Goal: Transaction & Acquisition: Purchase product/service

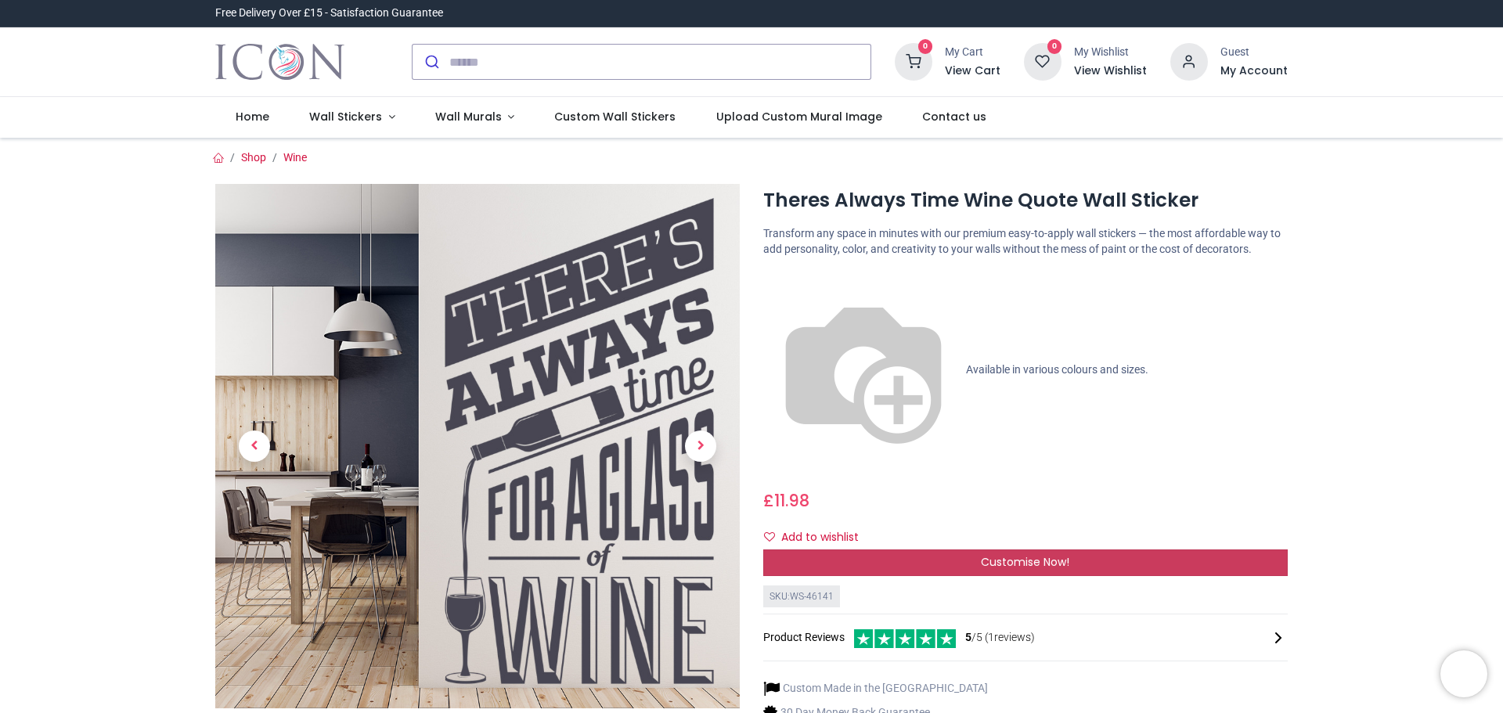
click at [1025, 554] on span "Customise Now!" at bounding box center [1025, 562] width 88 height 16
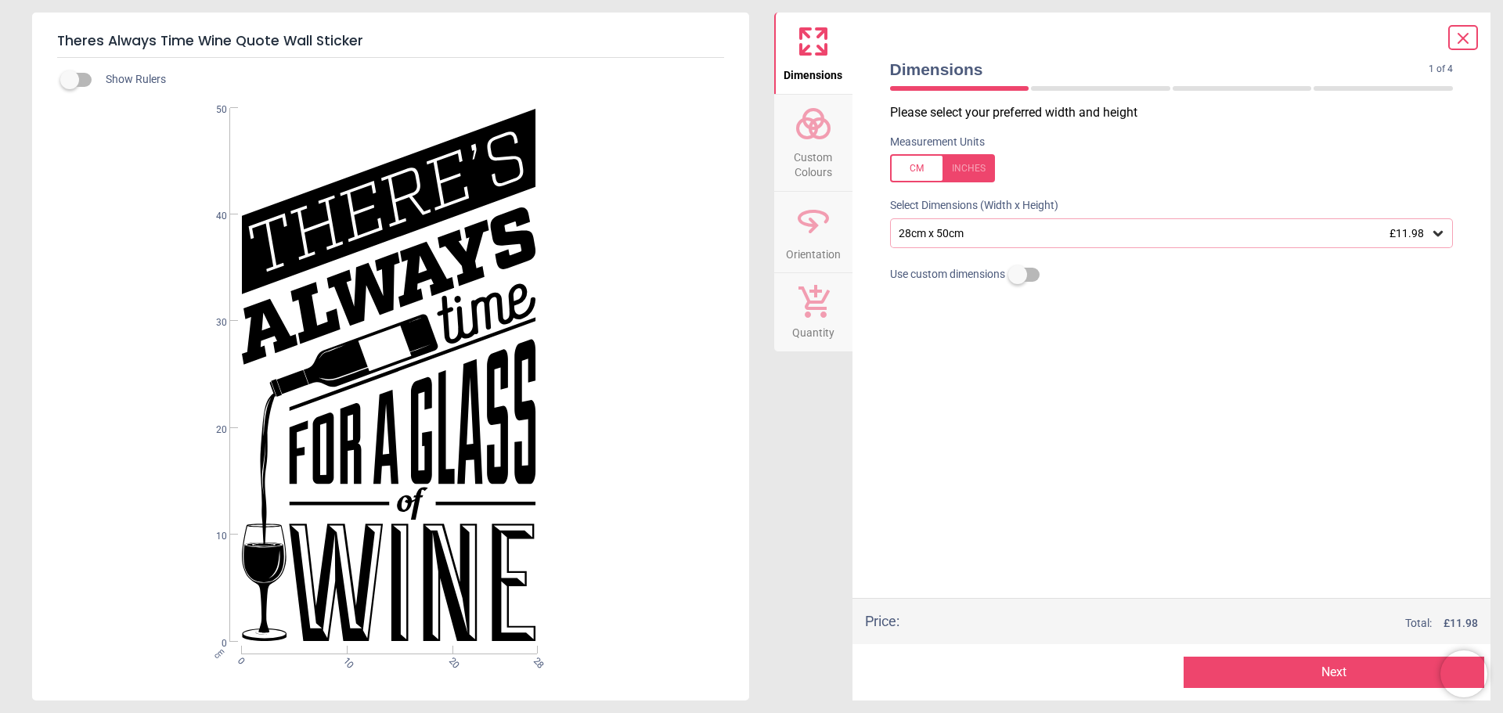
click at [963, 166] on div at bounding box center [942, 168] width 105 height 28
click at [1436, 232] on icon at bounding box center [1438, 233] width 16 height 16
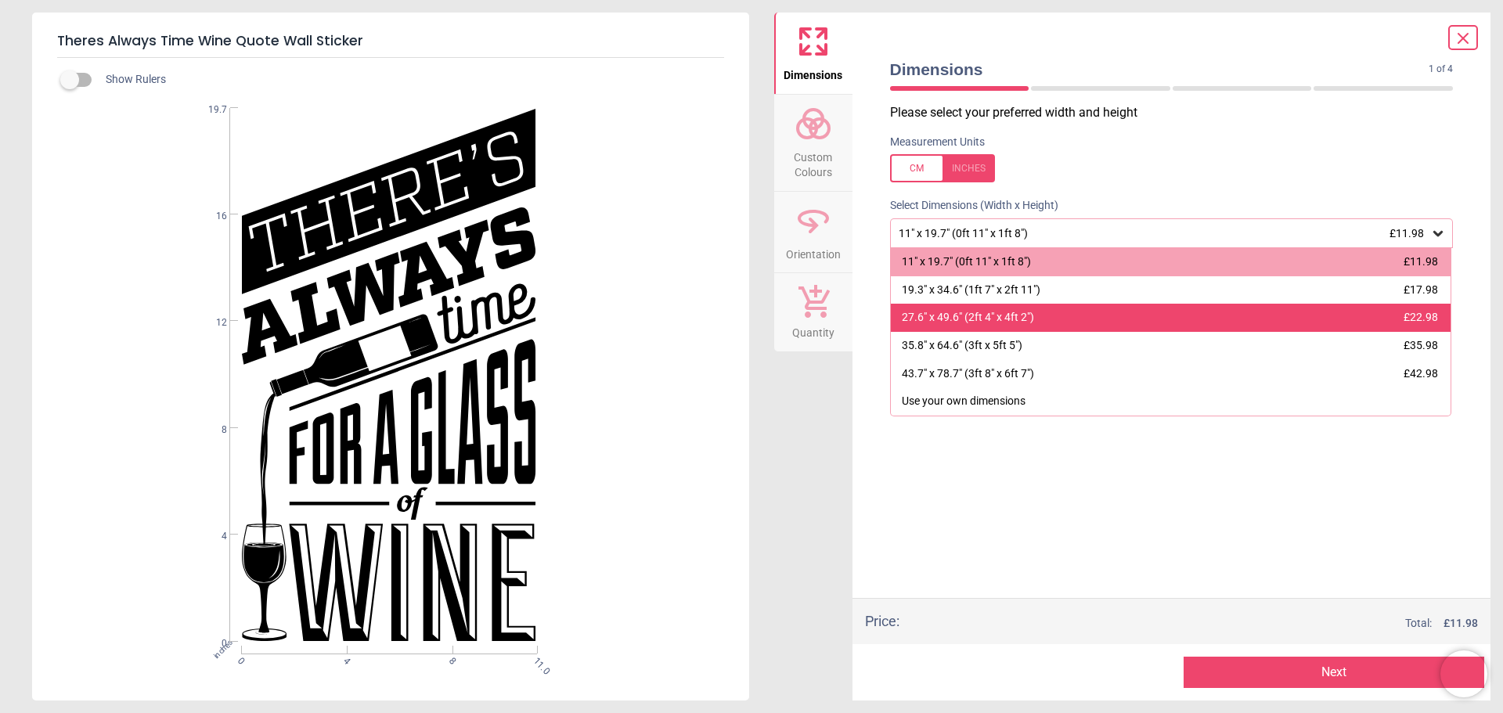
click at [1186, 320] on div "27.6" x 49.6" (2ft 4" x 4ft 2") £22.98" at bounding box center [1171, 318] width 560 height 28
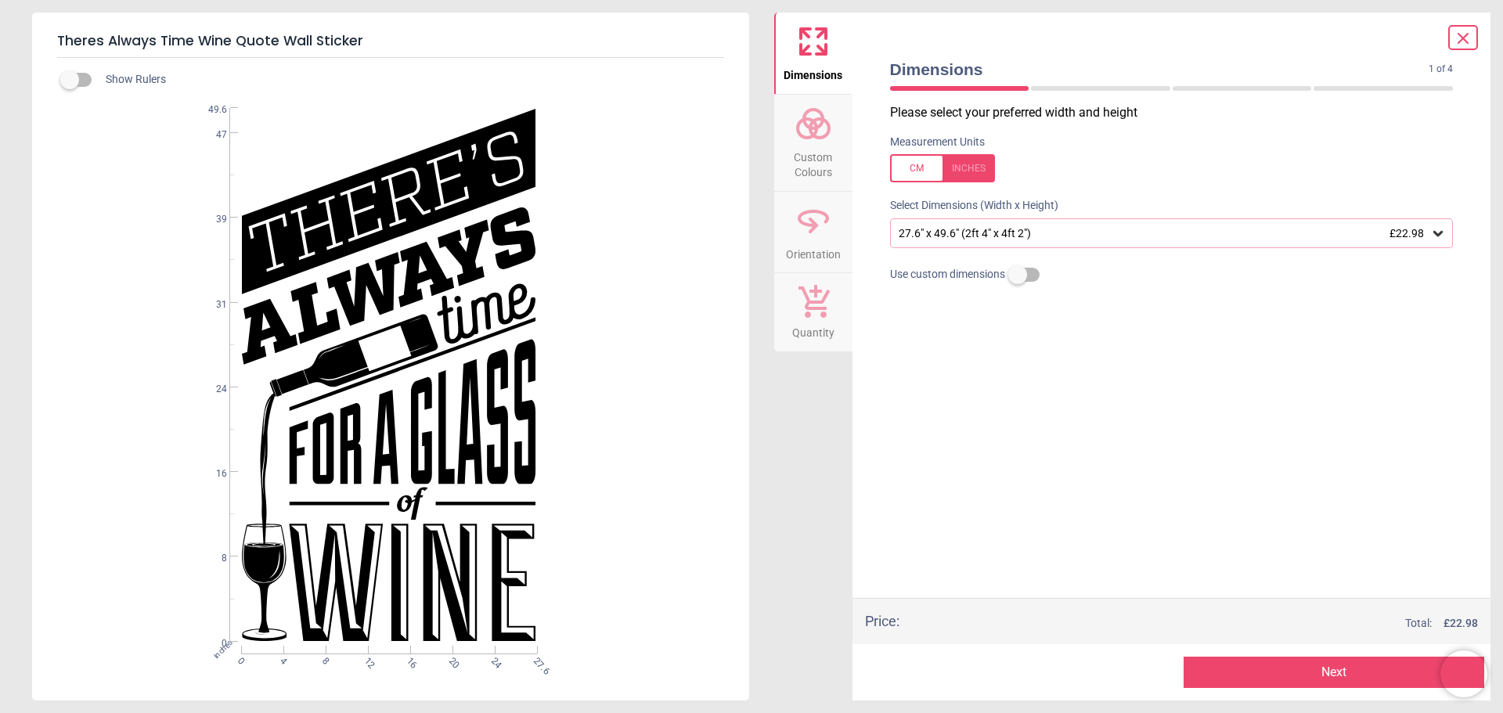
click at [1327, 672] on button "Next" at bounding box center [1334, 672] width 301 height 31
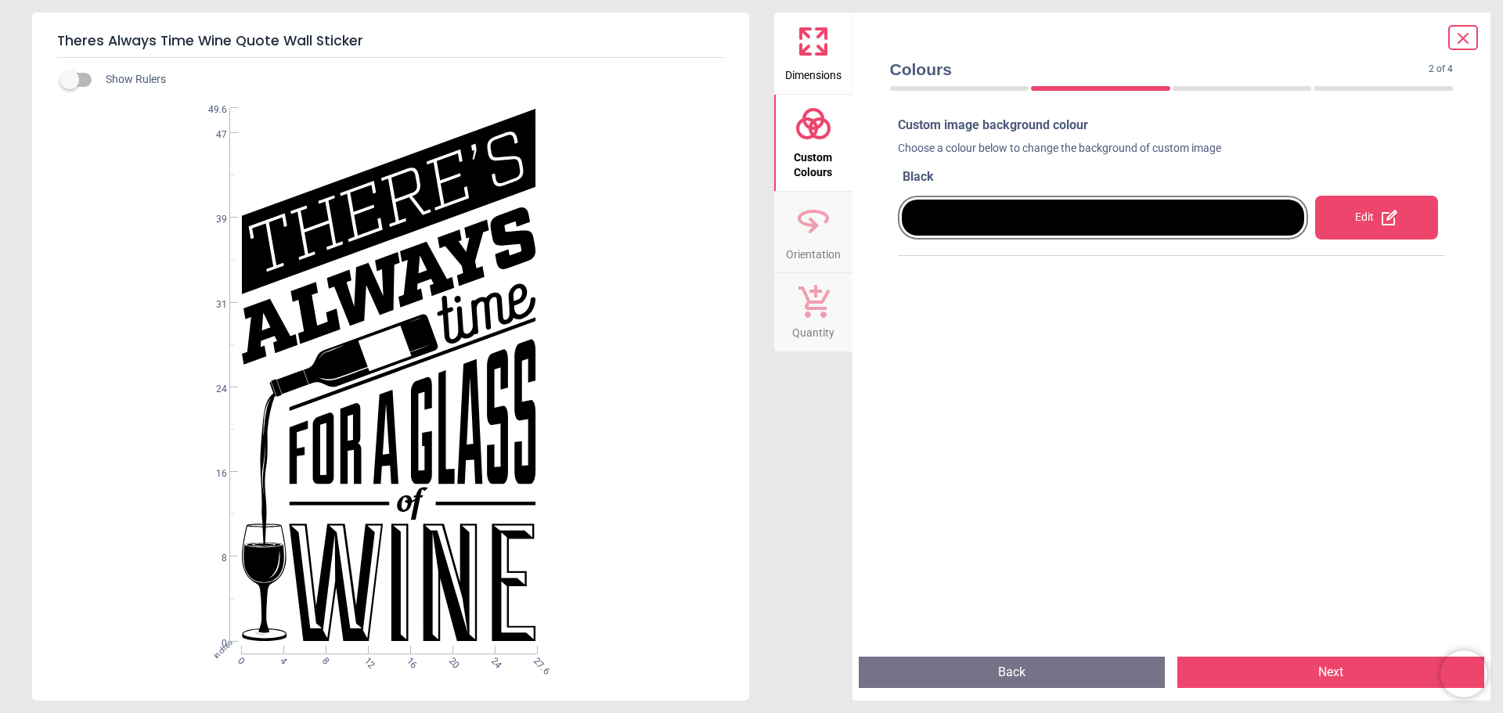
click at [1380, 220] on icon at bounding box center [1389, 217] width 19 height 19
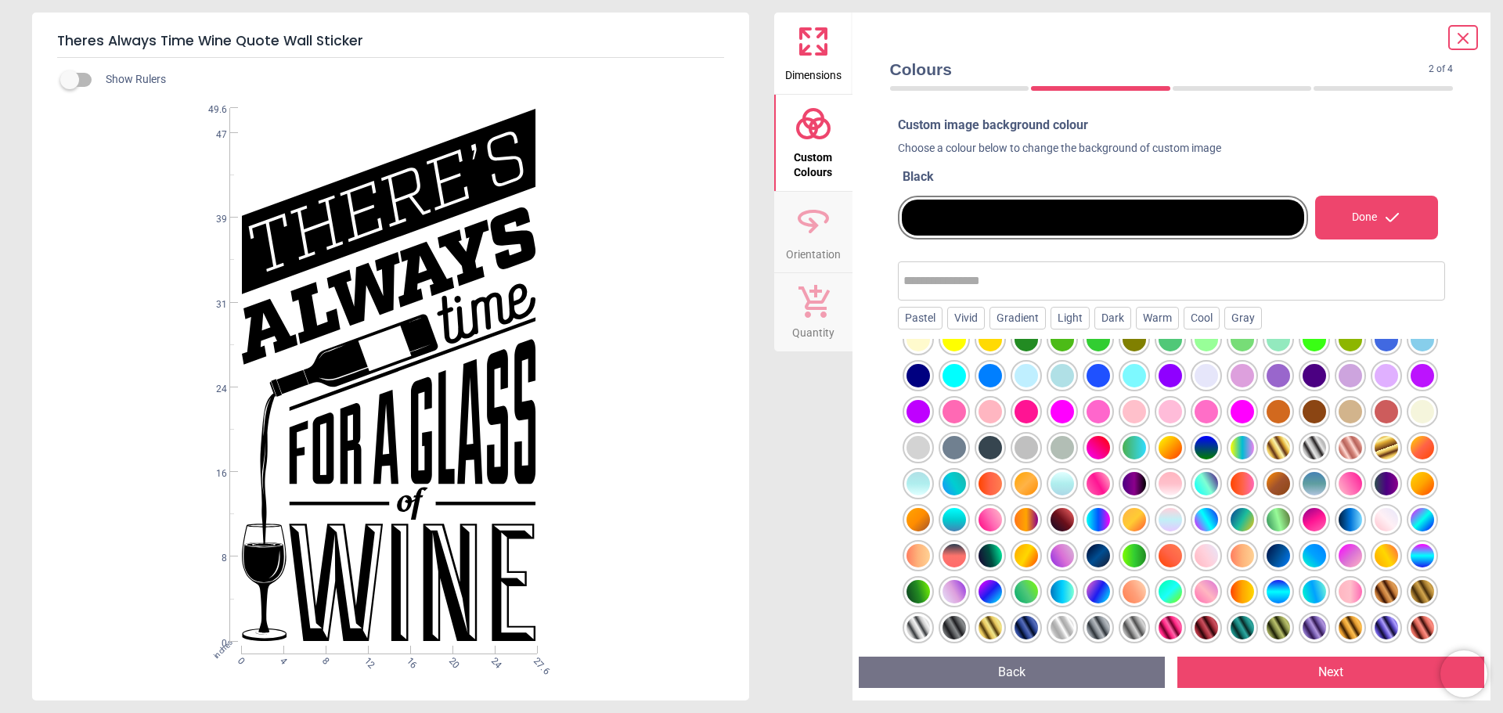
scroll to position [200, 0]
click at [1195, 626] on div at bounding box center [1206, 627] width 23 height 23
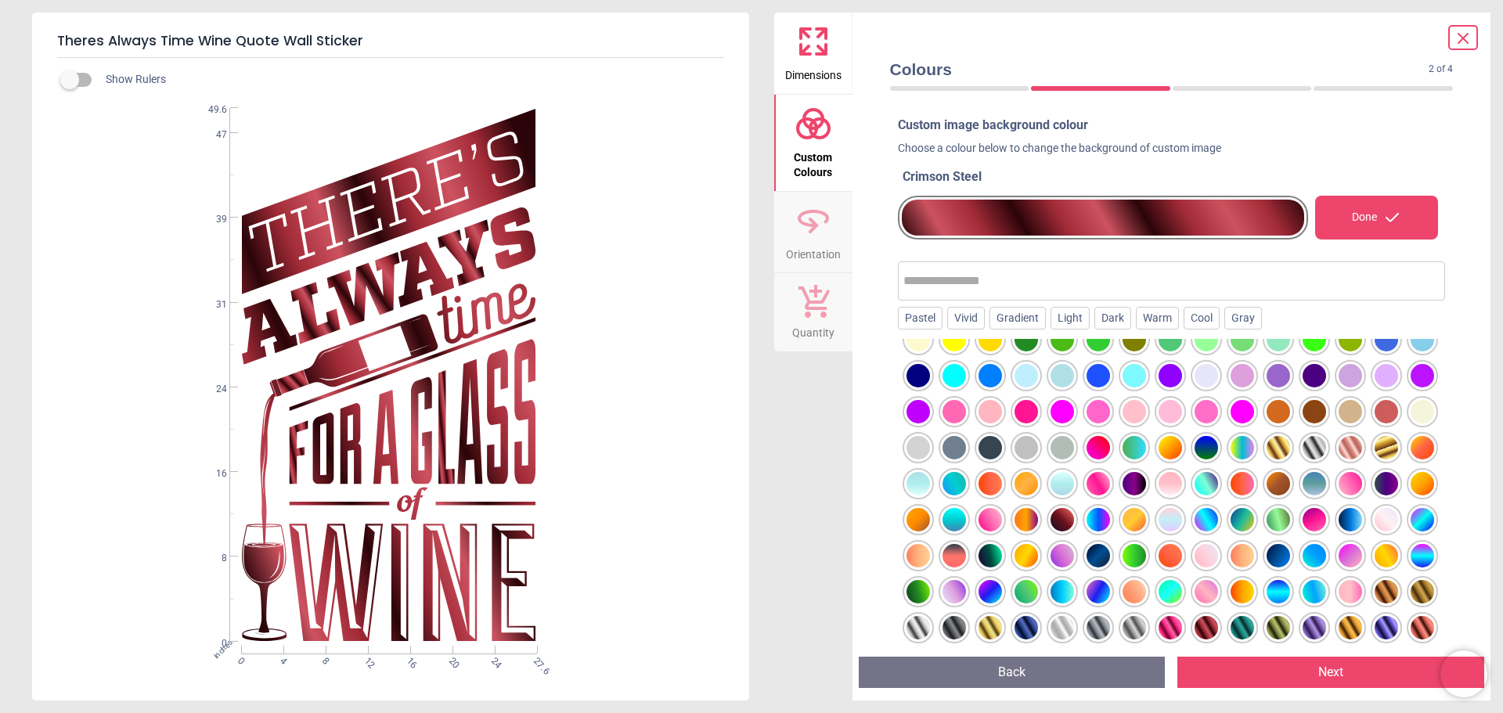
click at [1289, 670] on button "Next" at bounding box center [1330, 672] width 307 height 31
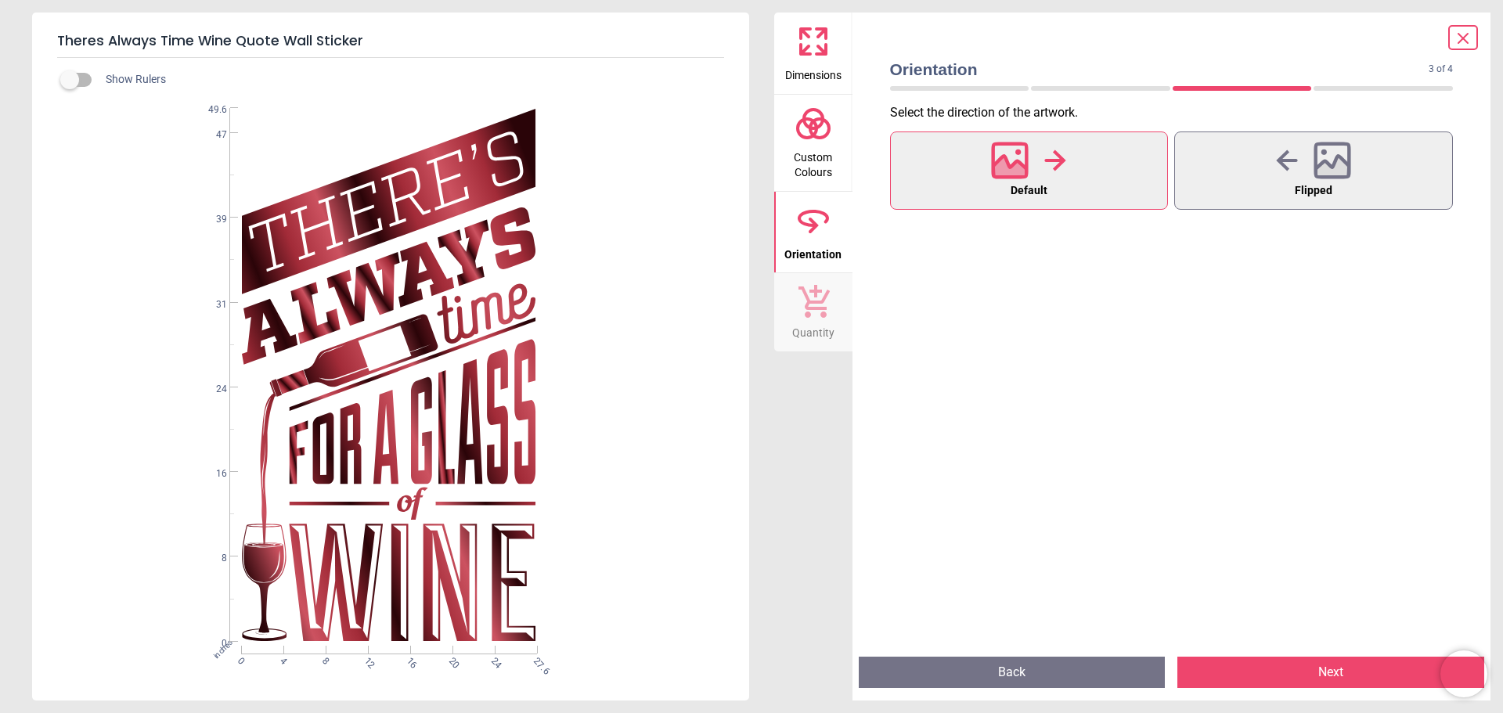
click at [1332, 662] on button "Next" at bounding box center [1330, 672] width 307 height 31
